Goal: Check status

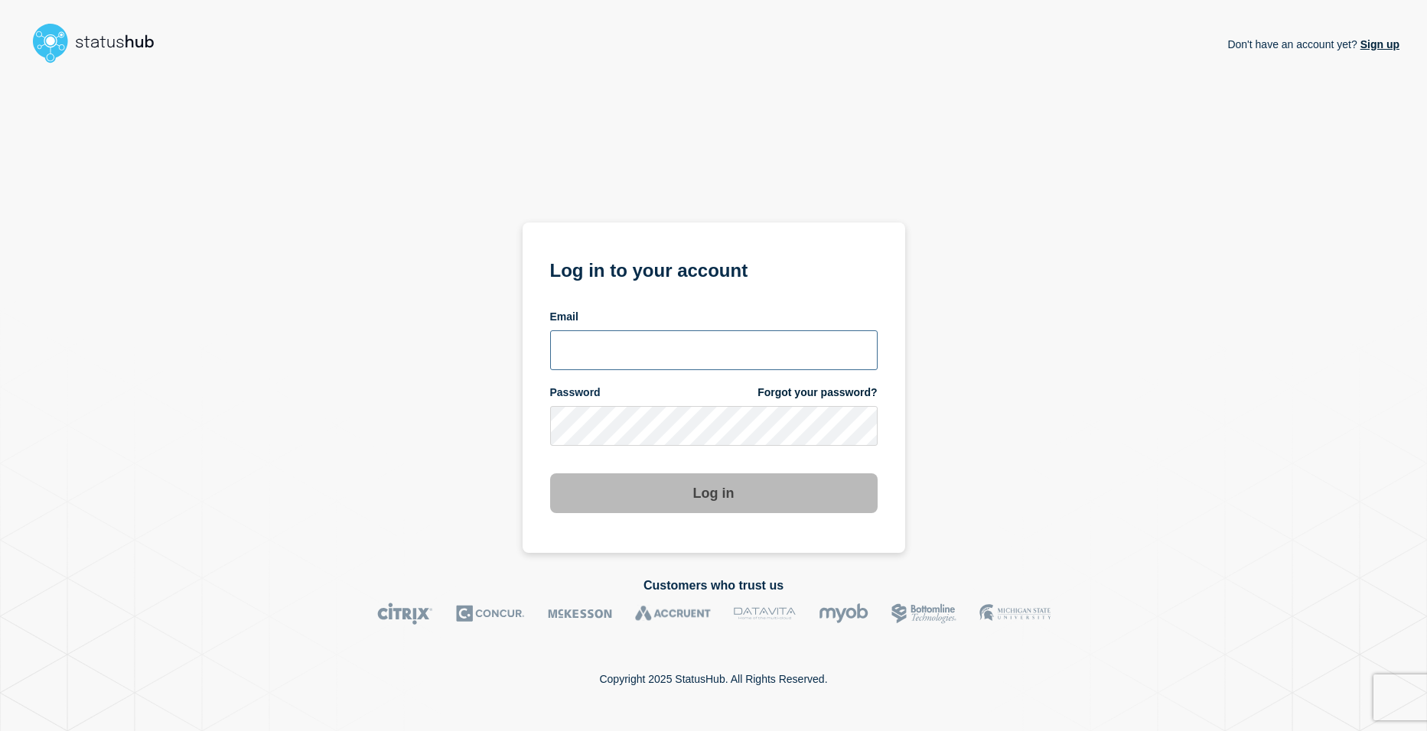
type input "shsh@stibosystems.com"
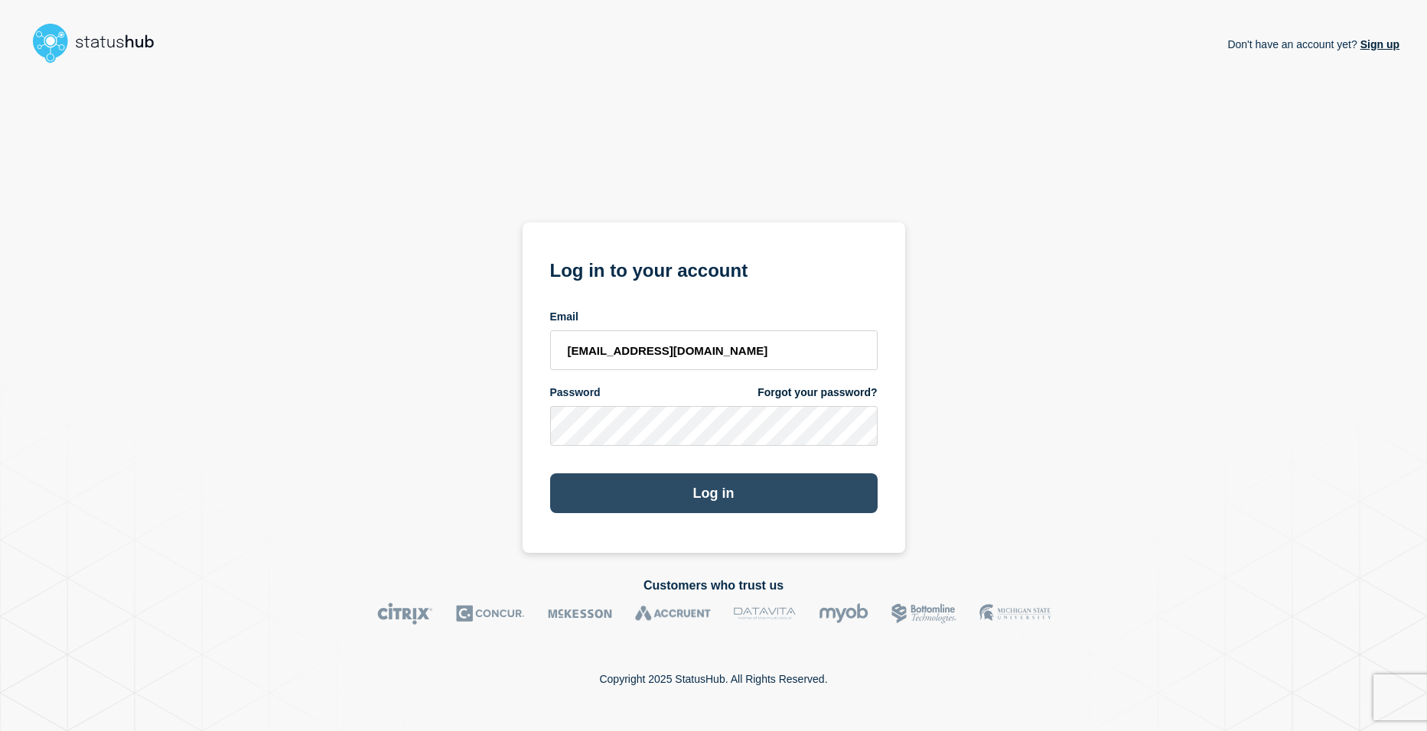
click at [735, 501] on button "Log in" at bounding box center [713, 494] width 327 height 40
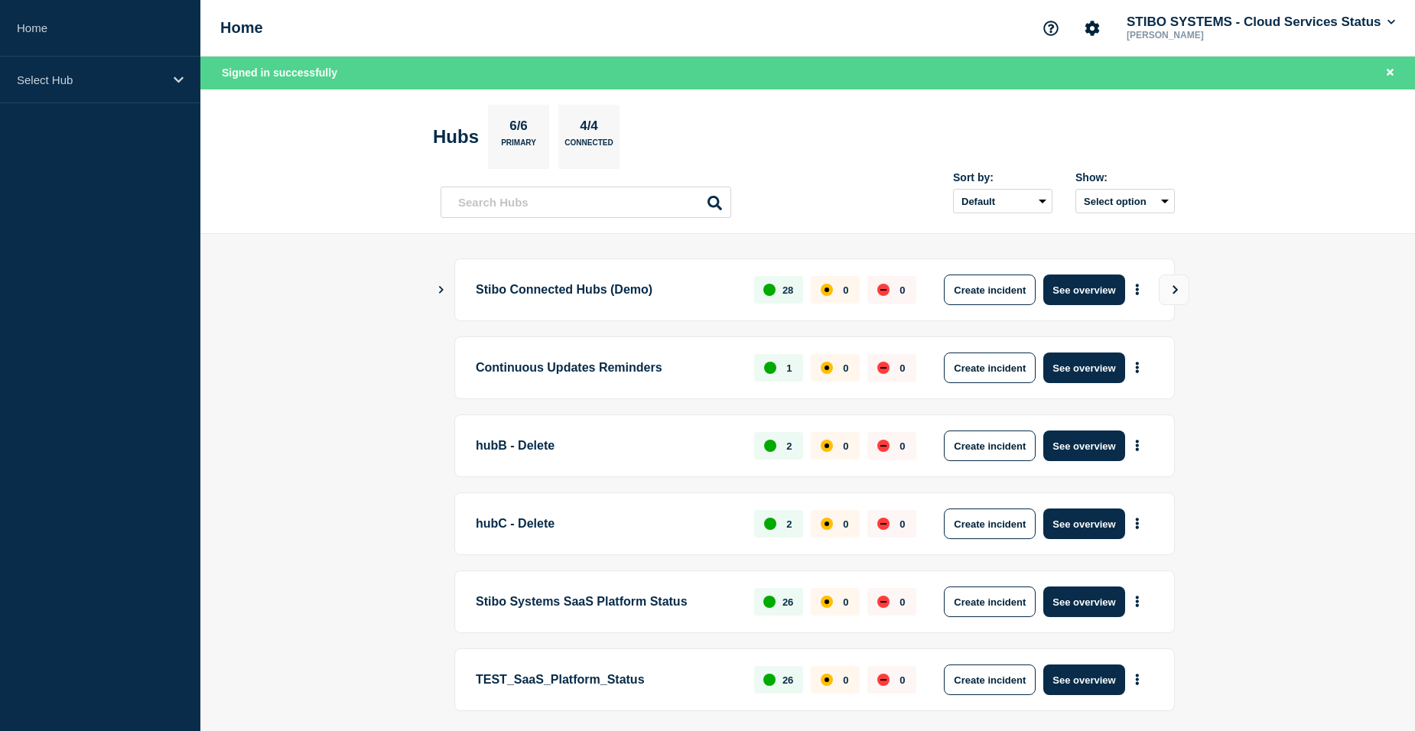
click at [392, 408] on main "Stibo Connected Hubs (Demo) 28 0 0 Create incident See overview Continuous Upda…" at bounding box center [807, 510] width 1215 height 553
